Goal: Communication & Community: Answer question/provide support

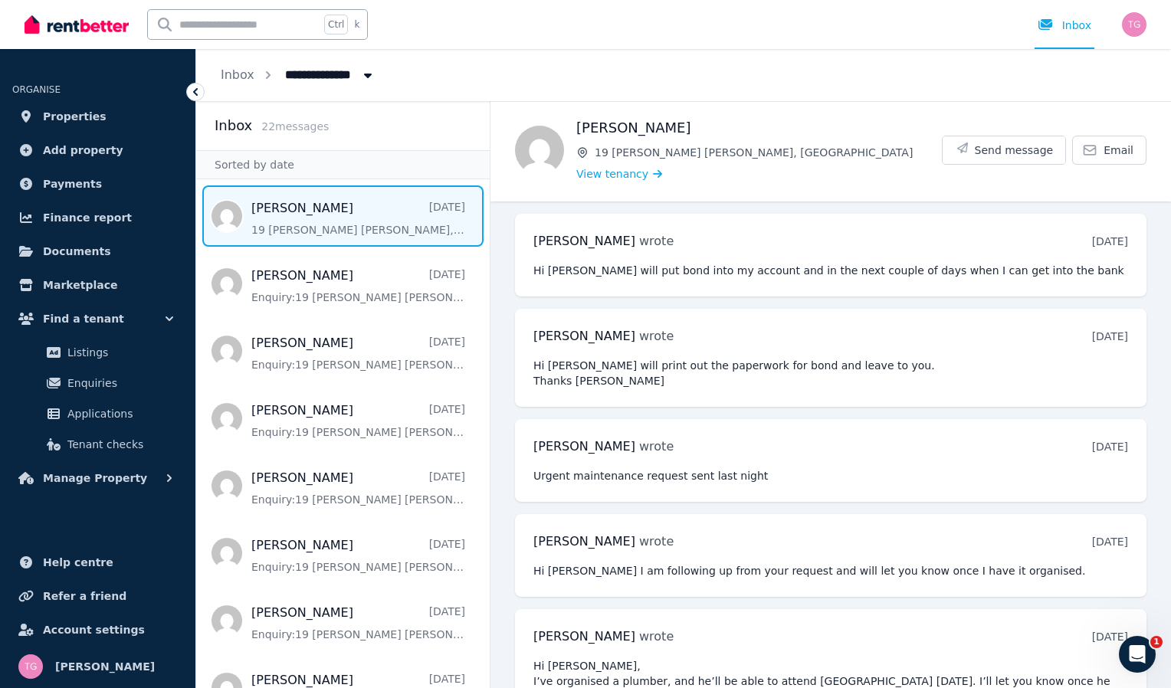
scroll to position [2876, 0]
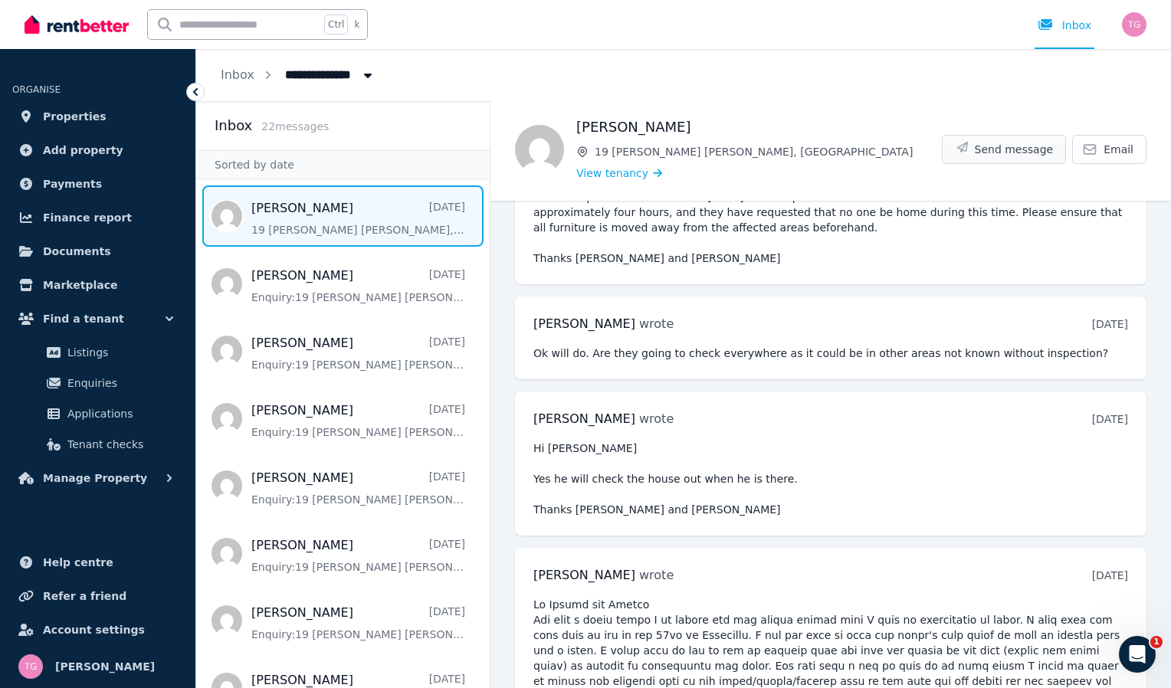
click at [992, 140] on button "Send message" at bounding box center [1004, 150] width 123 height 28
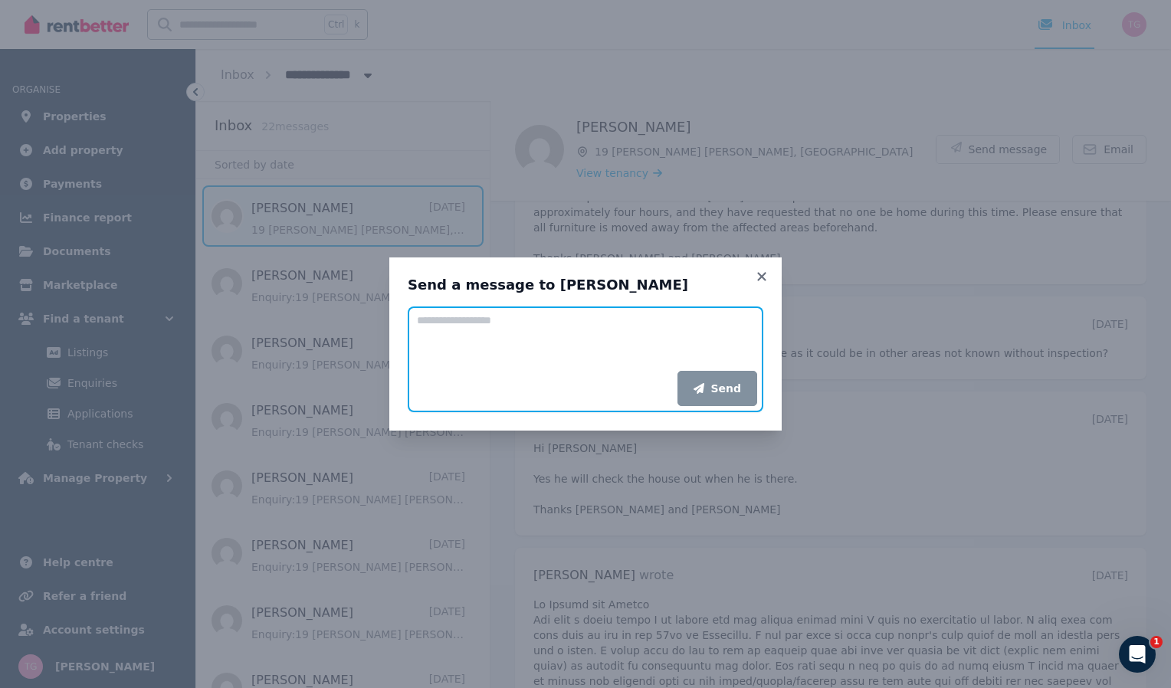
click at [479, 330] on textarea "Add your message" at bounding box center [586, 339] width 356 height 64
paste textarea "**********"
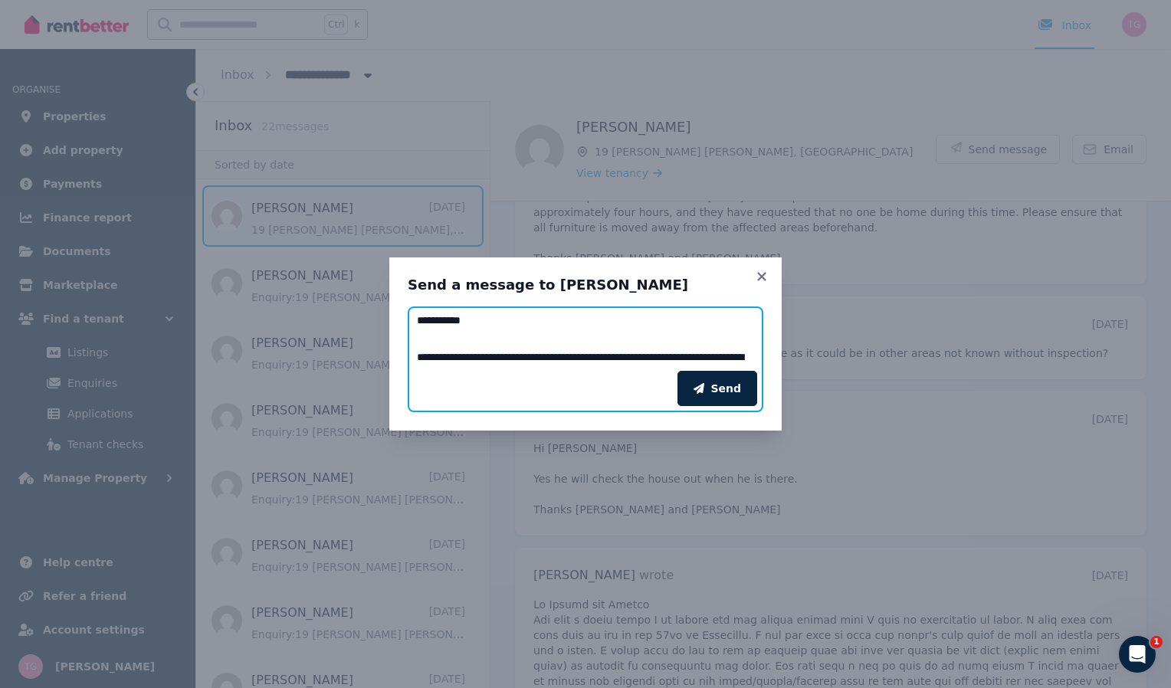
scroll to position [435, 0]
type textarea "**********"
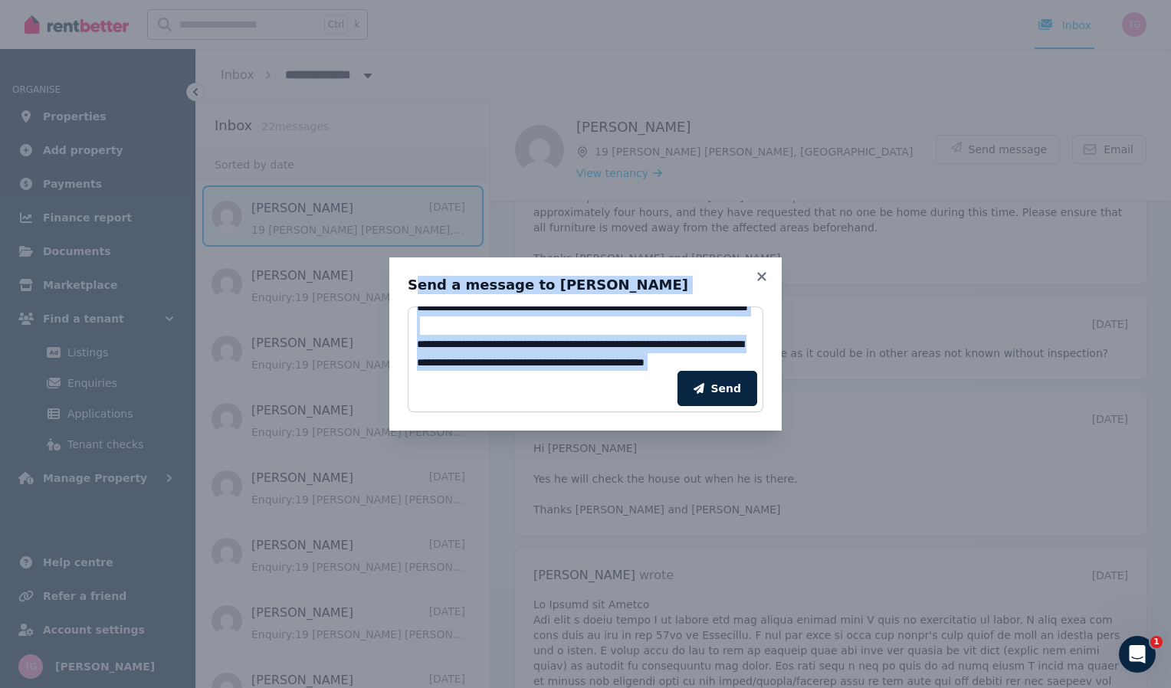
scroll to position [0, 0]
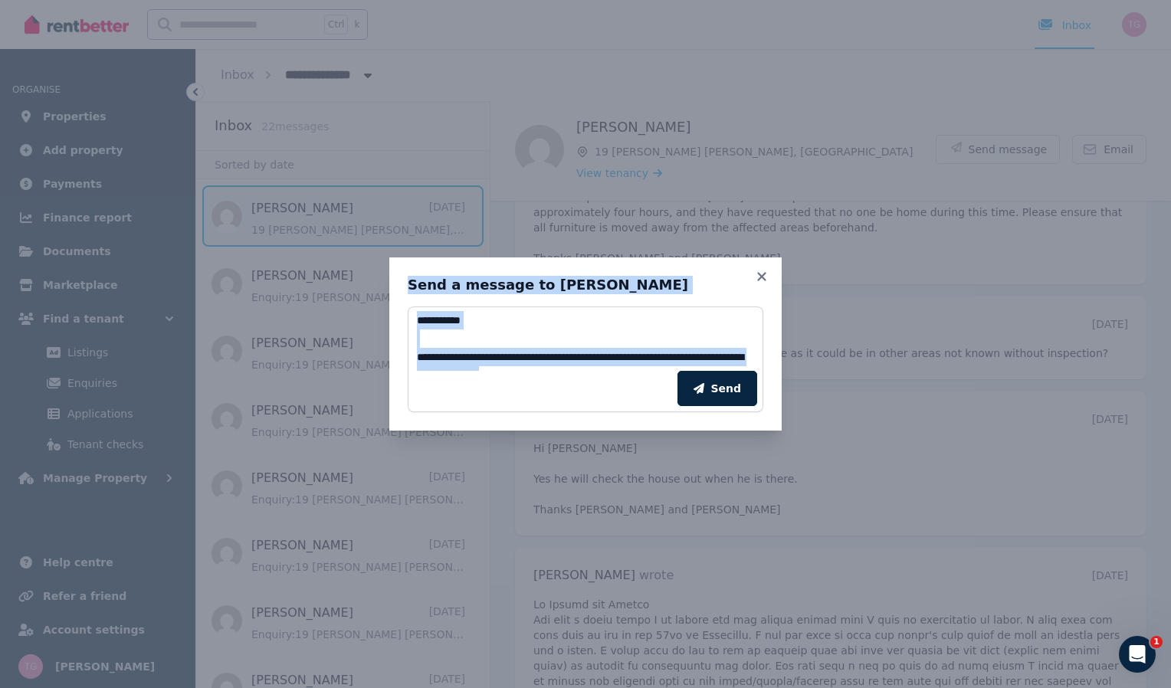
drag, startPoint x: 540, startPoint y: 365, endPoint x: 385, endPoint y: 265, distance: 184.1
click at [385, 265] on div "Send a message to [PERSON_NAME] Add your message Send" at bounding box center [585, 344] width 1171 height 688
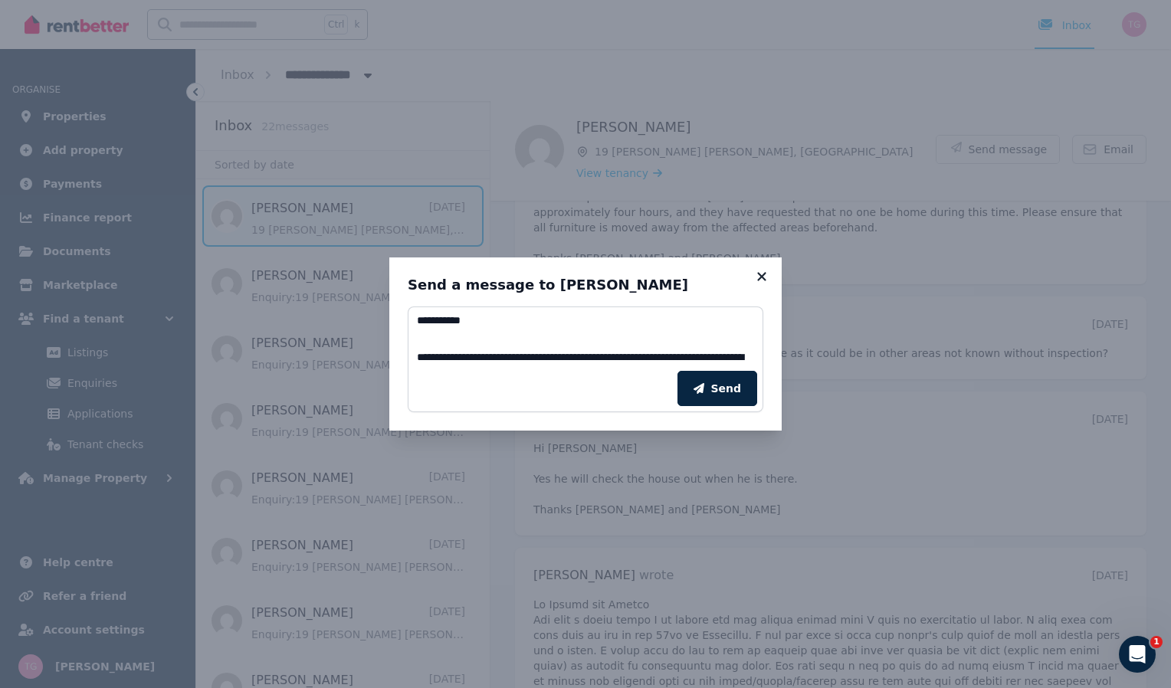
click at [761, 279] on icon at bounding box center [761, 277] width 15 height 14
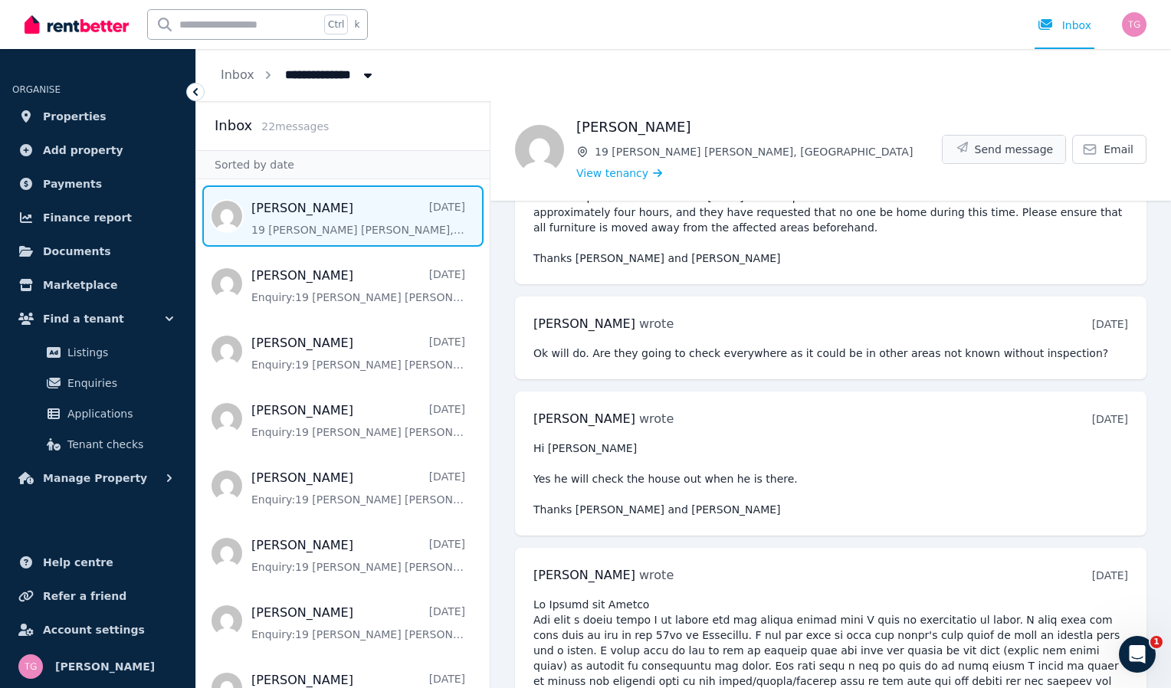
click at [970, 144] on icon "button" at bounding box center [962, 147] width 15 height 11
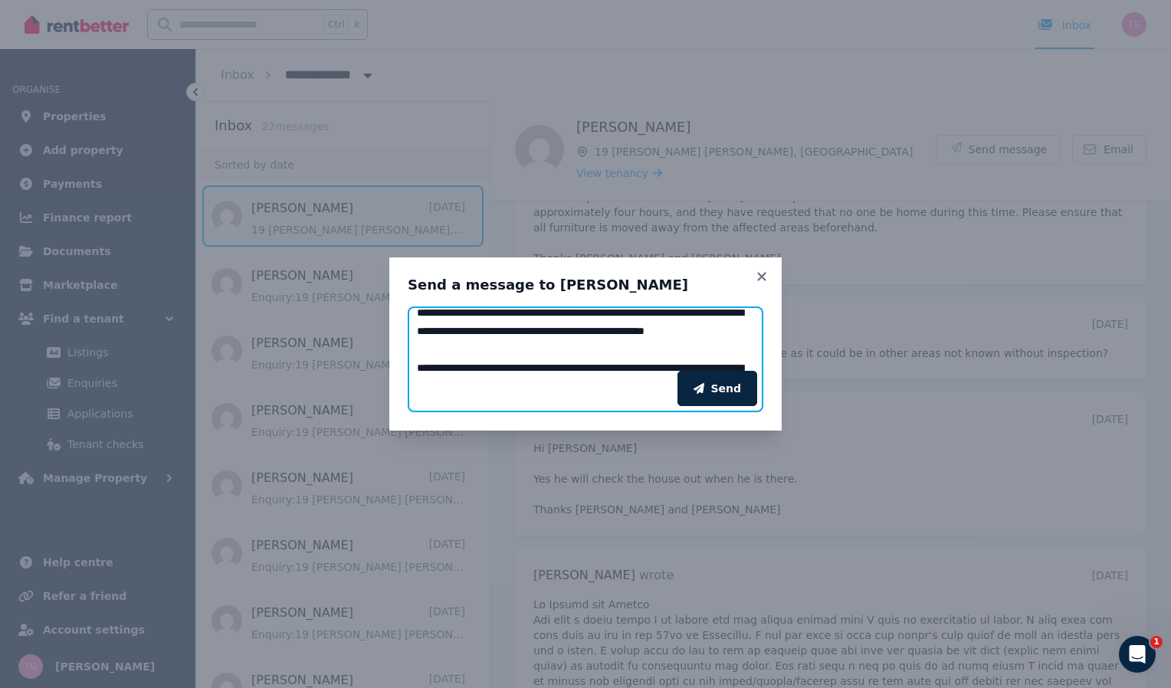
scroll to position [442, 0]
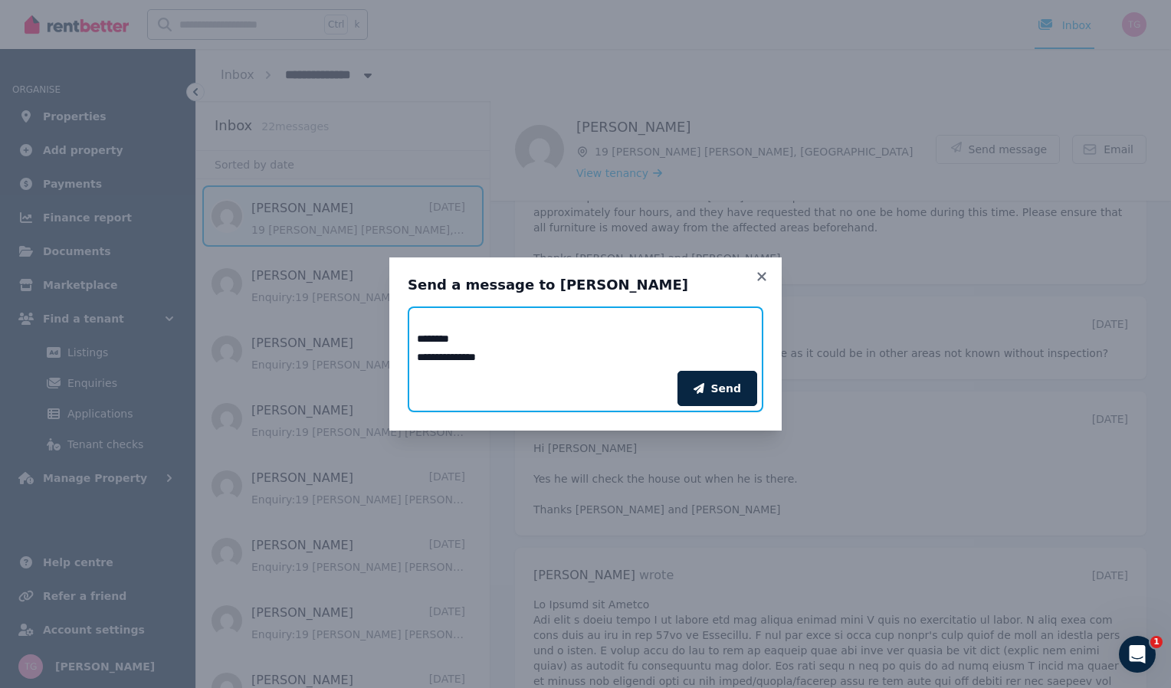
drag, startPoint x: 431, startPoint y: 321, endPoint x: 592, endPoint y: 399, distance: 179.0
click at [592, 399] on form "Add your message Send" at bounding box center [586, 360] width 356 height 106
type textarea "*"
paste textarea "**********"
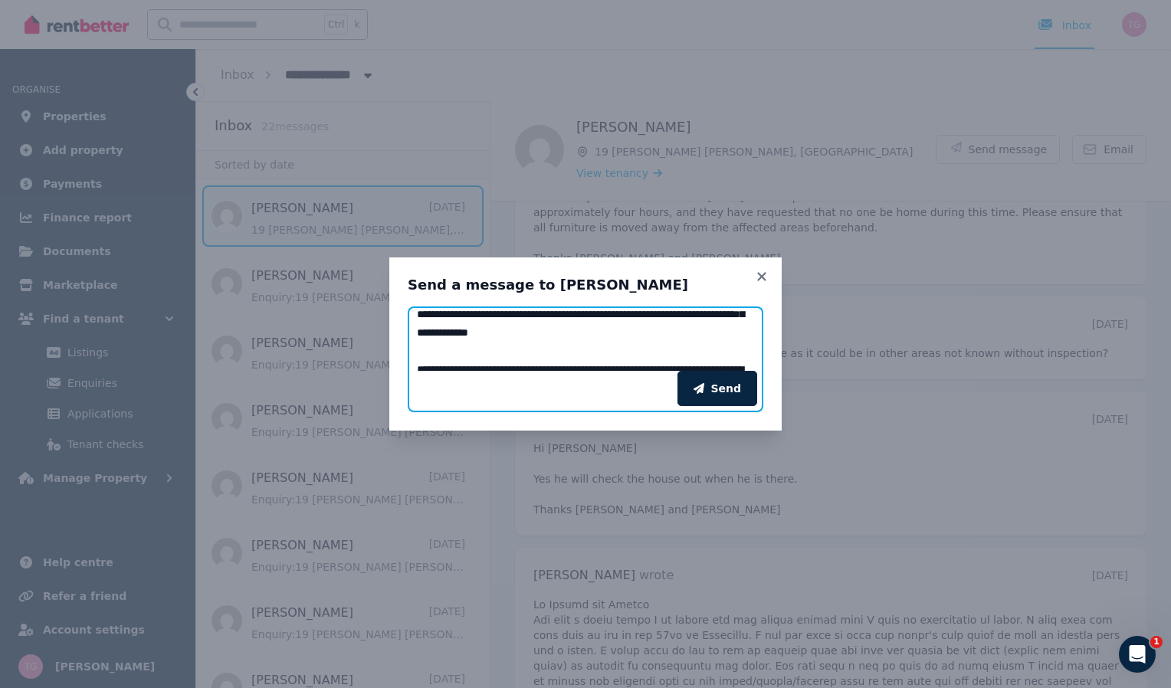
scroll to position [307, 0]
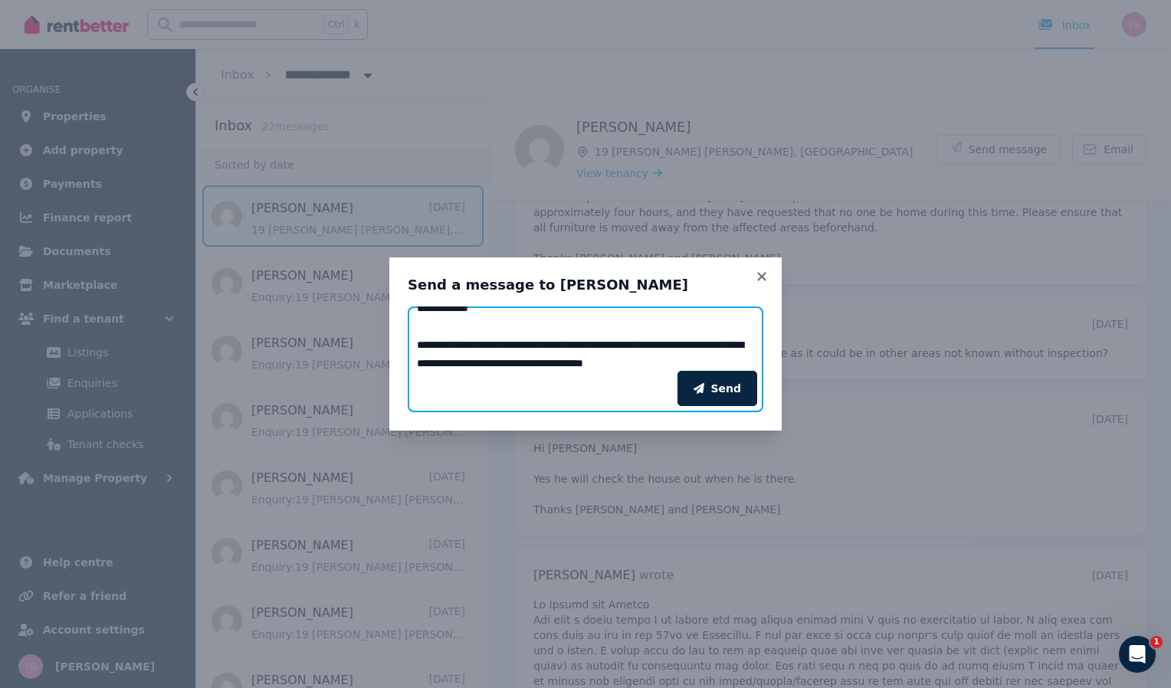
type textarea "**********"
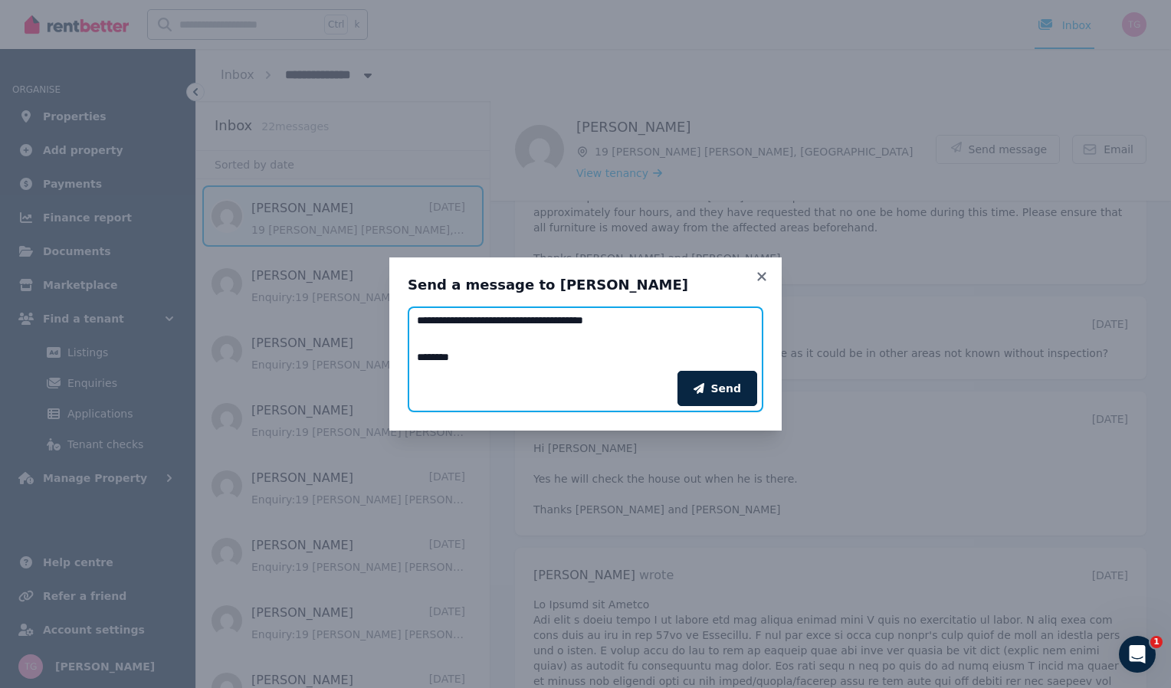
scroll to position [386, 0]
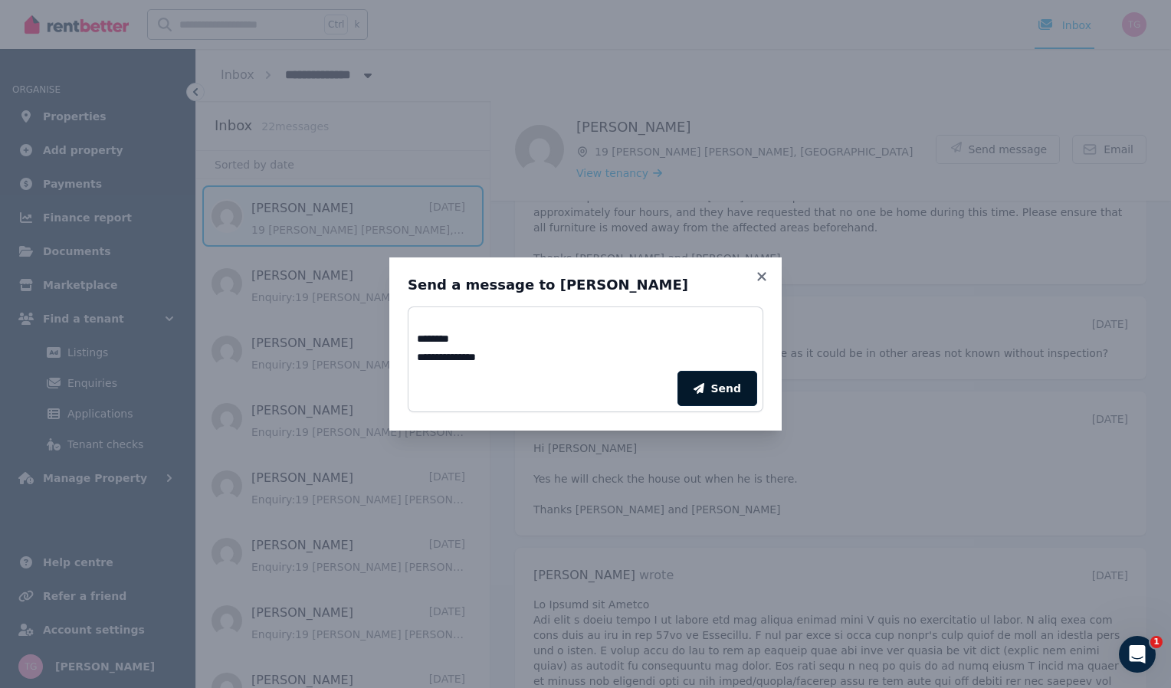
click at [738, 398] on button "Send" at bounding box center [718, 388] width 80 height 35
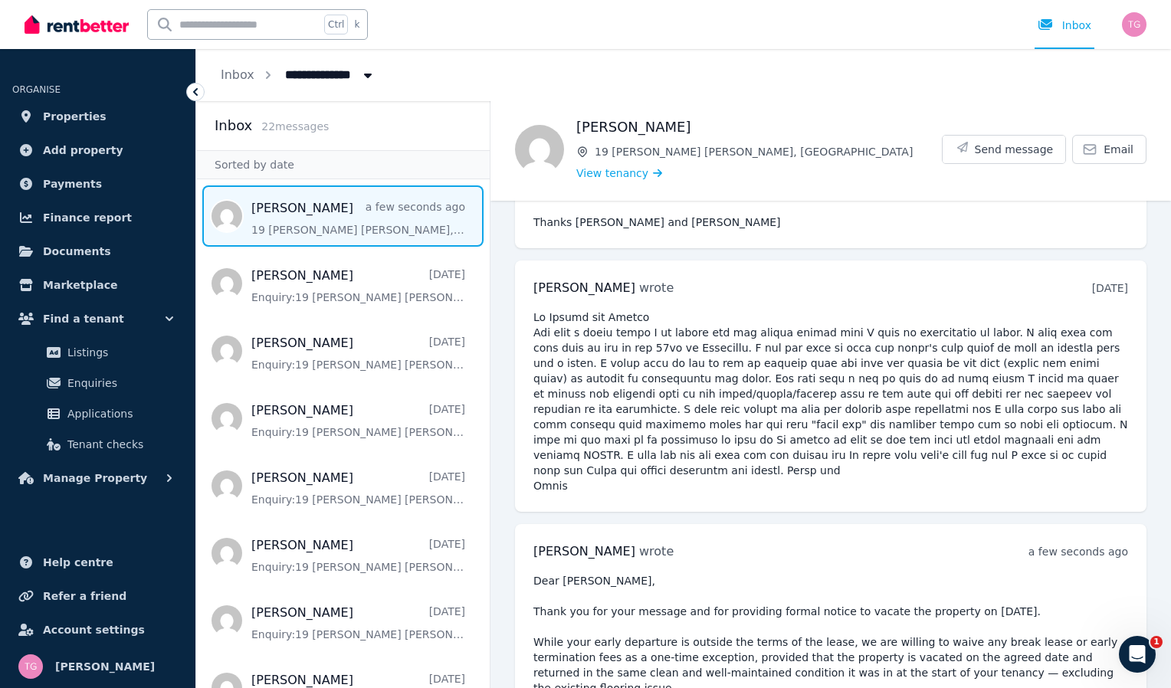
scroll to position [3232, 0]
